Goal: Information Seeking & Learning: Find specific page/section

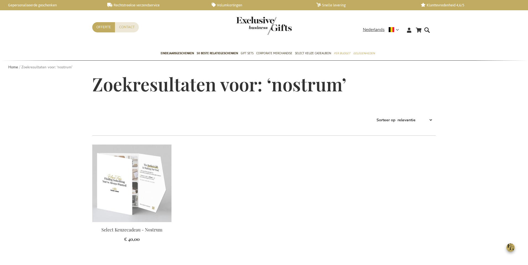
click at [136, 176] on img at bounding box center [131, 183] width 79 height 78
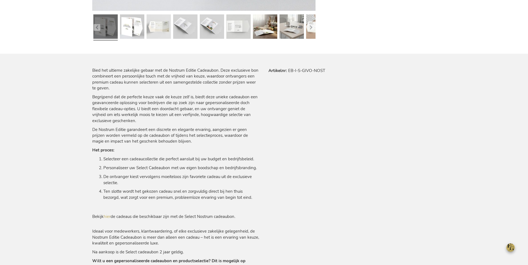
scroll to position [345, 0]
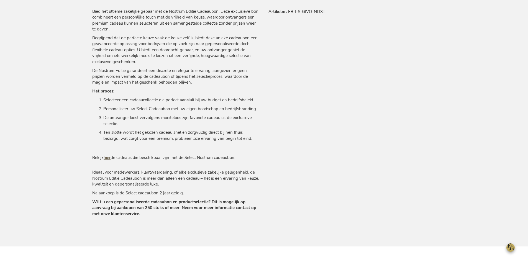
click at [108, 156] on link "hier" at bounding box center [107, 158] width 7 height 6
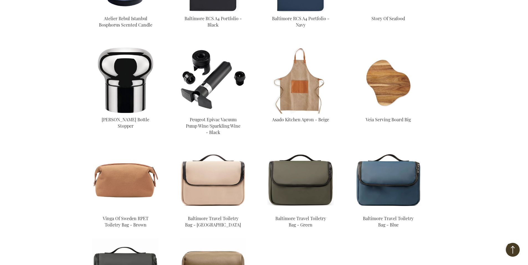
scroll to position [1108, 0]
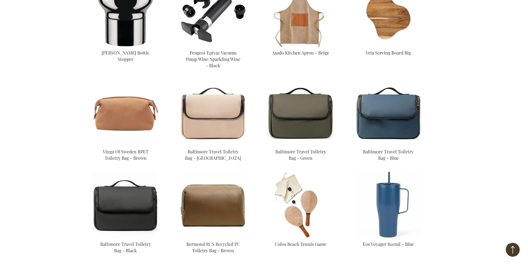
drag, startPoint x: 308, startPoint y: 22, endPoint x: 299, endPoint y: 42, distance: 21.3
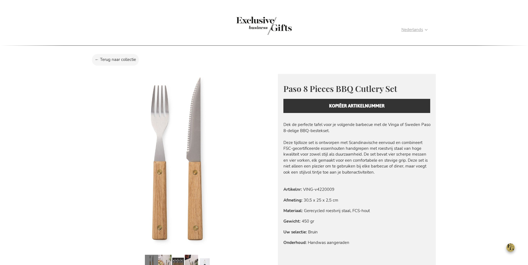
click at [401, 29] on span "Nederlands" at bounding box center [412, 30] width 22 height 6
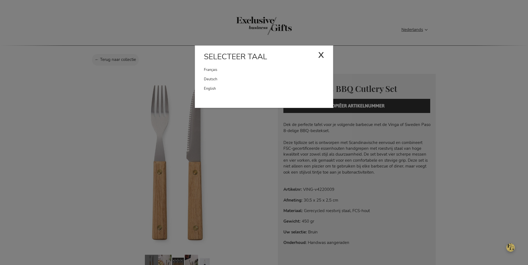
click at [401, 27] on div "Nederlands x Selecteer taal [DEMOGRAPHIC_DATA] Deutsch" at bounding box center [416, 31] width 30 height 8
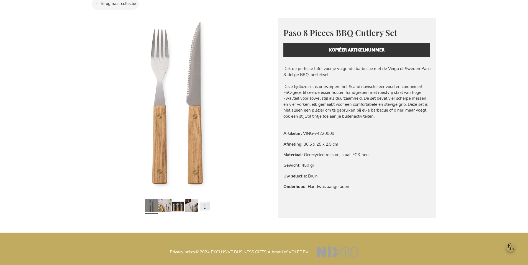
scroll to position [333, 0]
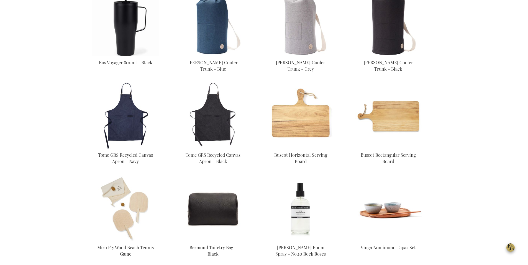
scroll to position [957, 0]
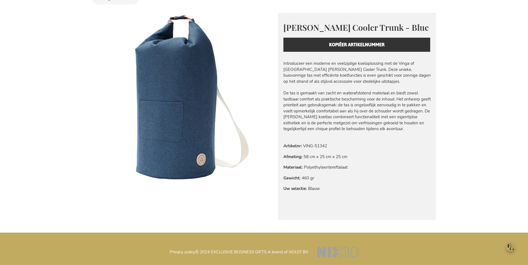
scroll to position [308, 0]
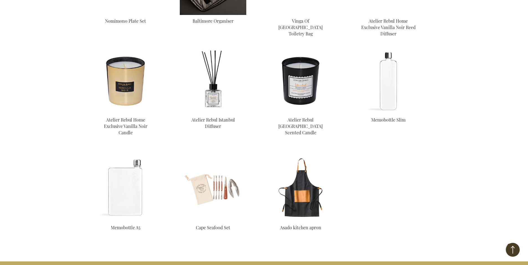
scroll to position [993, 0]
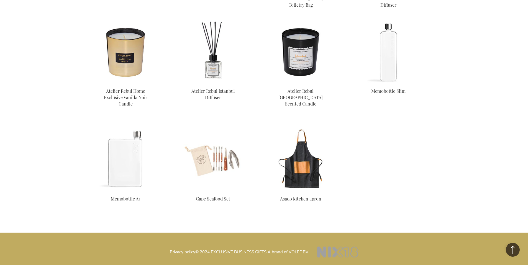
click at [314, 126] on img at bounding box center [300, 159] width 66 height 66
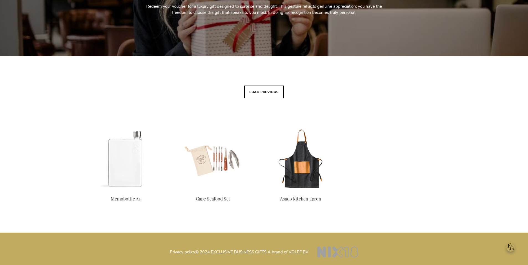
scroll to position [240, 0]
click at [263, 86] on button "Load previous" at bounding box center [263, 92] width 39 height 13
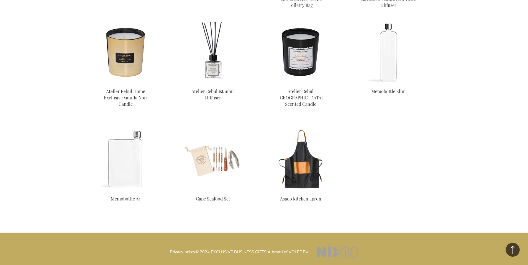
scroll to position [410, 0]
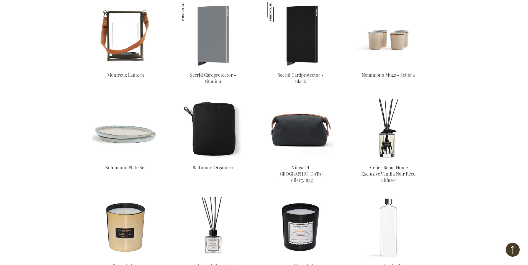
scroll to position [204, 0]
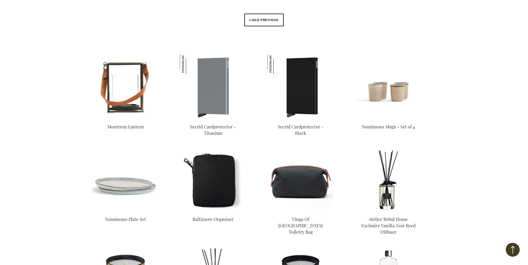
click at [260, 26] on button "Load previous" at bounding box center [263, 20] width 39 height 13
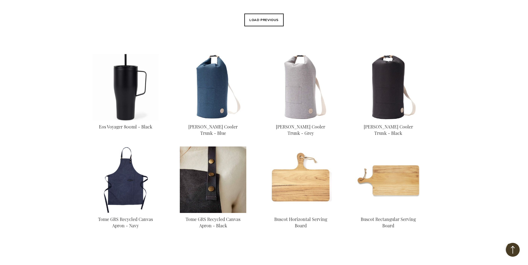
scroll to position [0, 0]
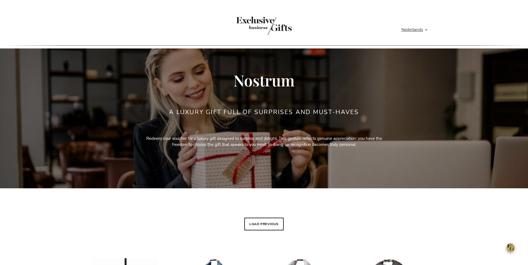
click at [261, 230] on button "Load previous" at bounding box center [263, 224] width 39 height 13
click at [0, 0] on select "Positie Best Sellers Meest bekeken Nieuw Biggest Saving Price: low to high Pric…" at bounding box center [0, 0] width 0 height 0
select select "new"
click at [0, 0] on select "Positie Best Sellers Meest bekeken Nieuw Biggest Saving Price: low to high Pric…" at bounding box center [0, 0] width 0 height 0
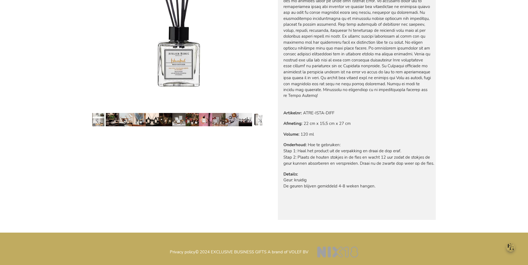
scroll to position [368, 0]
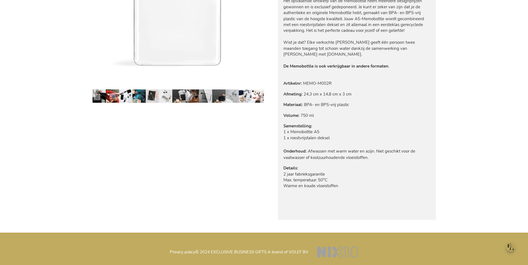
scroll to position [392, 0]
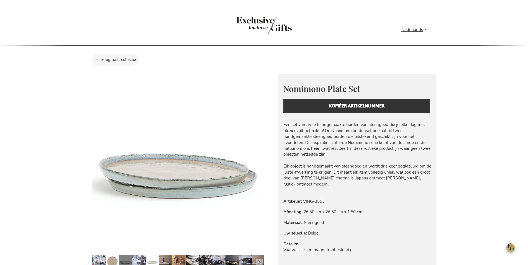
scroll to position [286, 0]
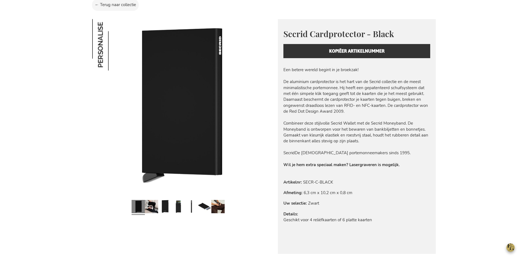
scroll to position [54, 0]
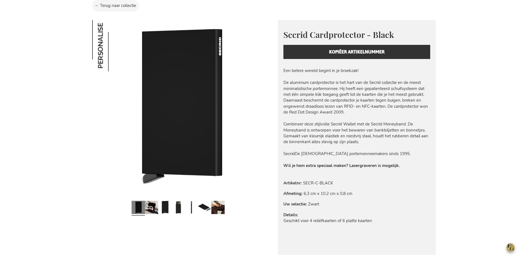
click at [0, 0] on select "Kies een optie... Met personalisatie +€ 10,00 Zonder personalisatie" at bounding box center [0, 0] width 0 height 0
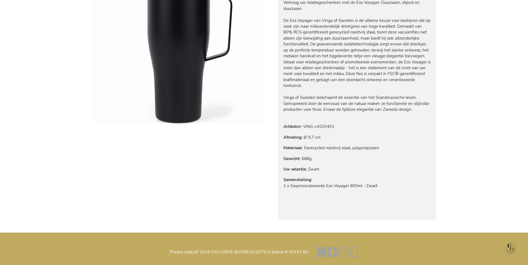
scroll to position [404, 0]
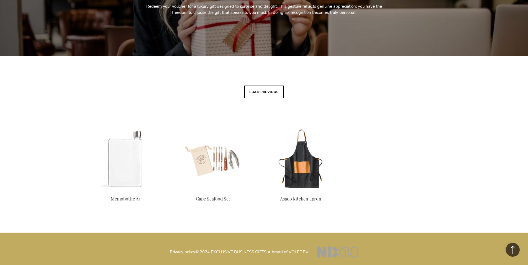
scroll to position [202, 0]
click at [260, 86] on button "Load previous" at bounding box center [263, 92] width 39 height 13
click at [260, 68] on div "Tonen als Foto-tabel Lijst Producten 73 - 75 van 75 Sorteer op Positie Best Sel…" at bounding box center [263, 150] width 343 height 165
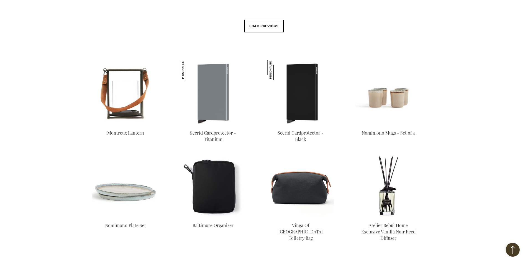
scroll to position [199, 0]
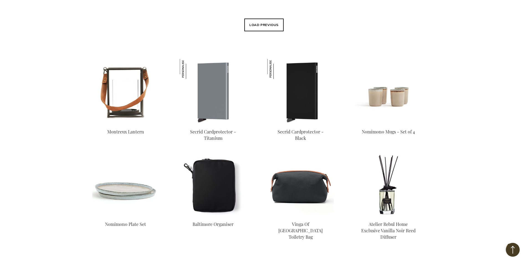
click at [257, 31] on button "Load previous" at bounding box center [263, 25] width 39 height 13
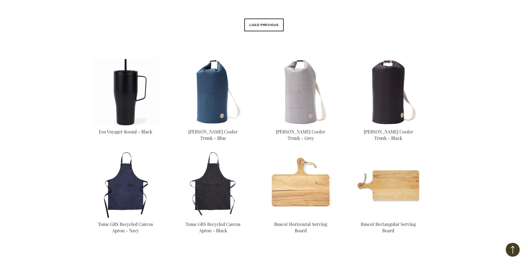
drag, startPoint x: 257, startPoint y: 50, endPoint x: 259, endPoint y: 56, distance: 6.9
click at [257, 31] on button "Load previous" at bounding box center [263, 25] width 39 height 13
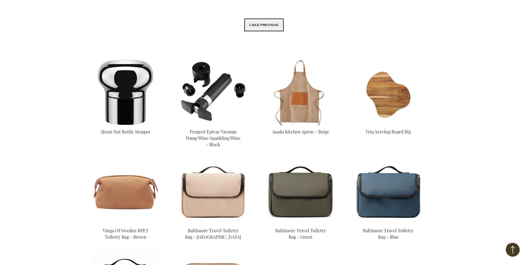
drag, startPoint x: 248, startPoint y: 44, endPoint x: 262, endPoint y: 50, distance: 14.5
click at [248, 31] on button "Load previous" at bounding box center [263, 25] width 39 height 13
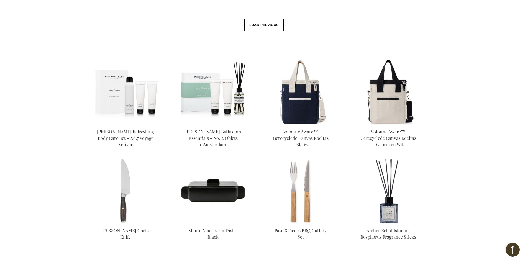
click at [257, 31] on button "Load previous" at bounding box center [263, 25] width 39 height 13
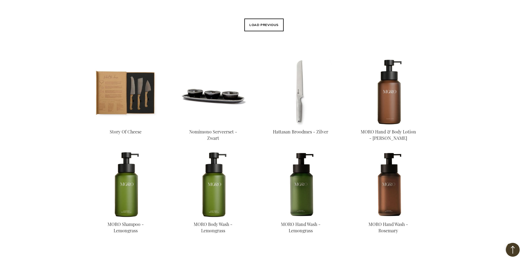
click at [257, 31] on button "Load previous" at bounding box center [263, 25] width 39 height 13
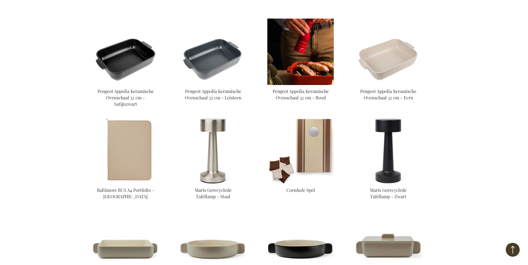
click at [286, 80] on img at bounding box center [300, 52] width 66 height 66
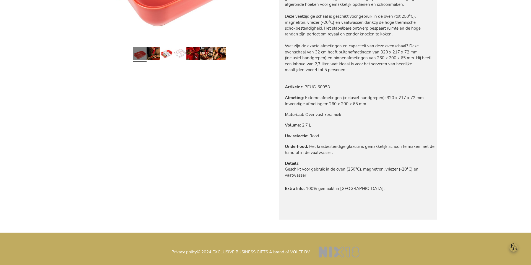
scroll to position [323, 0]
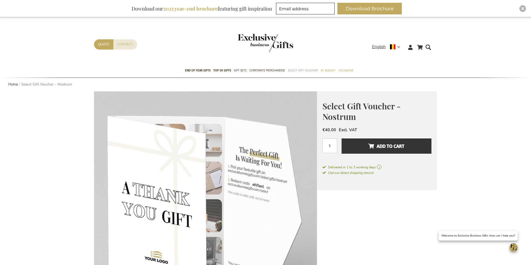
click at [296, 71] on span "Select Gift Voucher" at bounding box center [303, 71] width 30 height 6
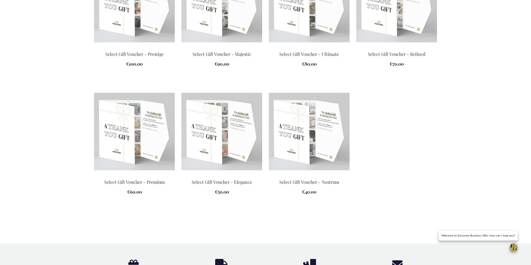
scroll to position [906, 0]
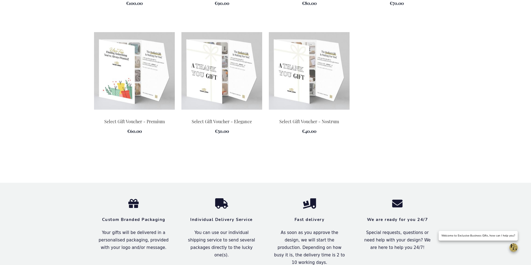
click at [143, 42] on img at bounding box center [134, 71] width 81 height 78
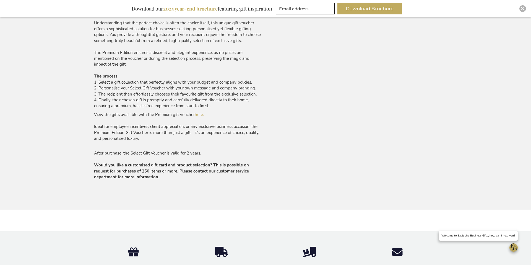
scroll to position [323, 0]
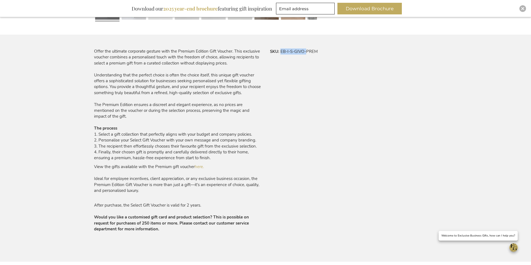
drag, startPoint x: 281, startPoint y: 51, endPoint x: 305, endPoint y: 51, distance: 24.4
click at [0, 0] on td "EB-I-S-GIVO-PREM" at bounding box center [0, 0] width 0 height 0
copy td "EB-I-S-GIVO-"
